Goal: Information Seeking & Learning: Learn about a topic

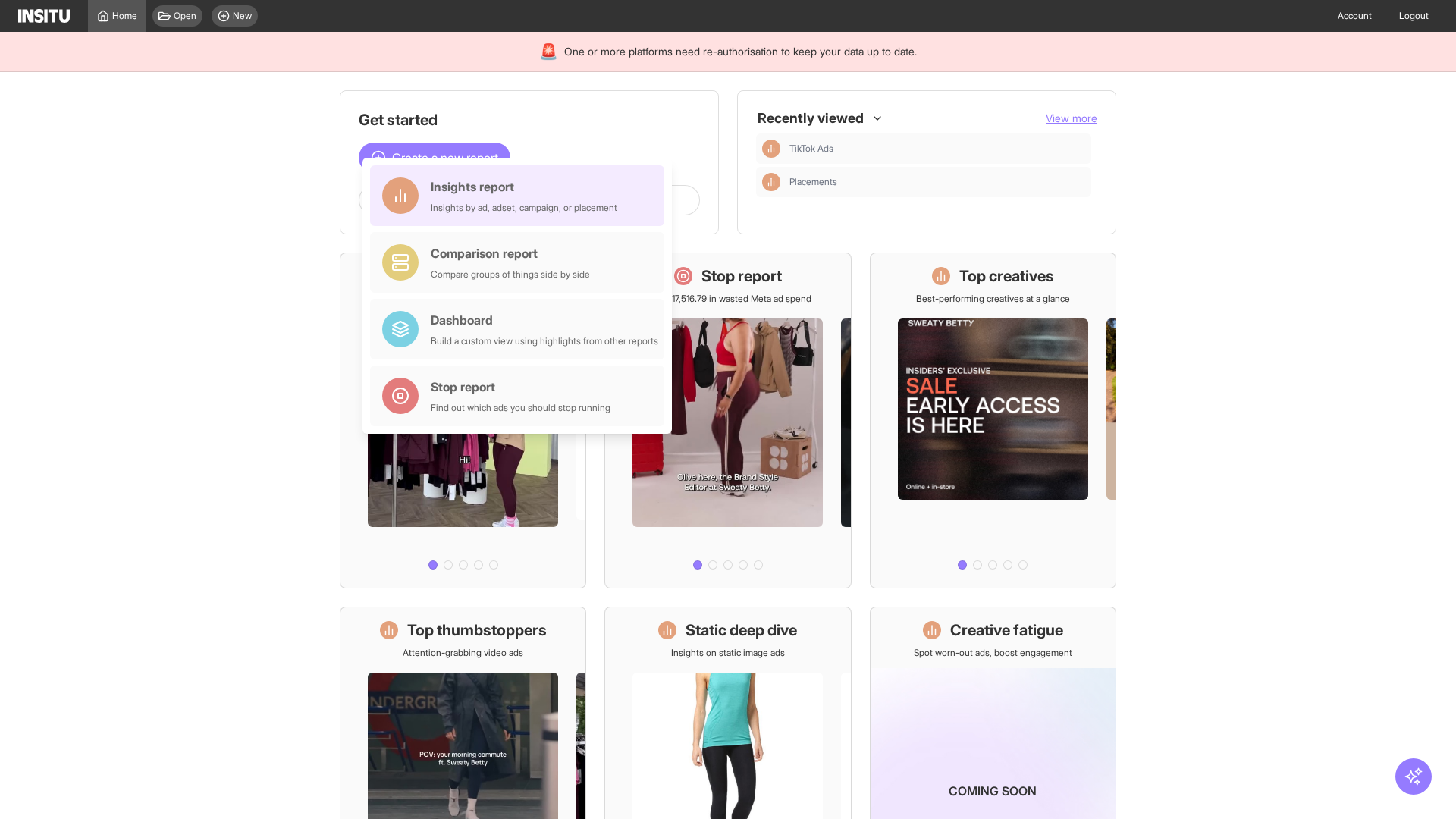
click at [521, 195] on div "Insights report Insights by ad, adset, campaign, or placement" at bounding box center [524, 195] width 187 height 37
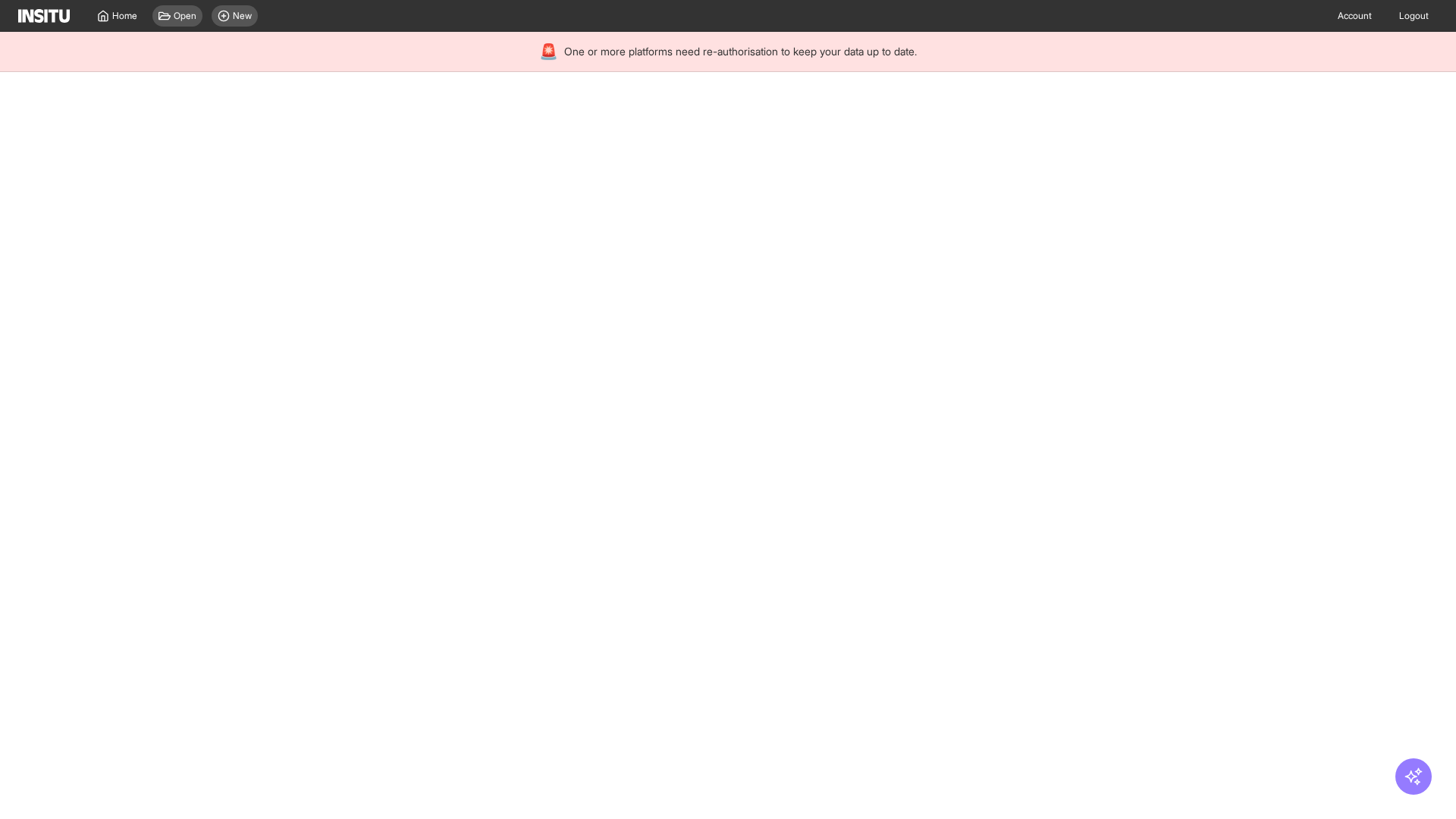
select select "**"
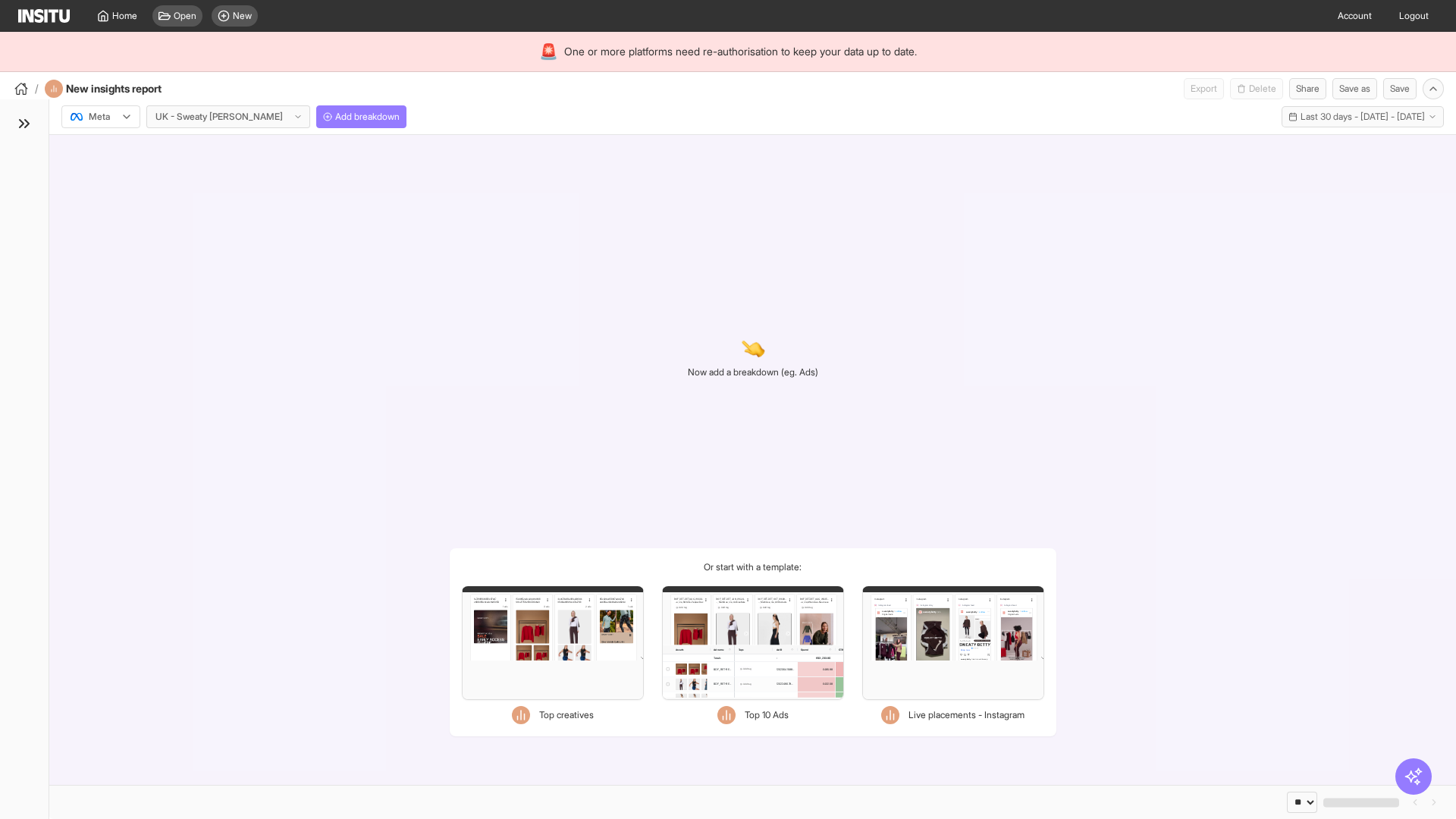
click at [101, 117] on div at bounding box center [90, 116] width 43 height 15
click at [103, 175] on span "TikTok" at bounding box center [102, 175] width 26 height 14
